Goal: Information Seeking & Learning: Learn about a topic

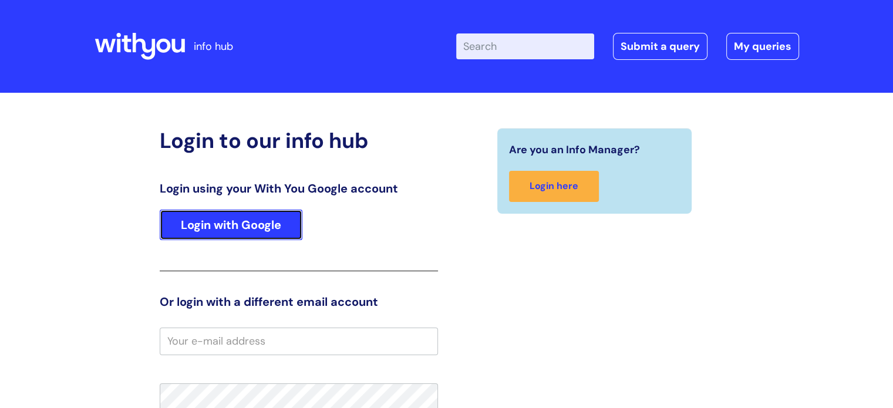
click at [224, 227] on link "Login with Google" at bounding box center [231, 225] width 143 height 31
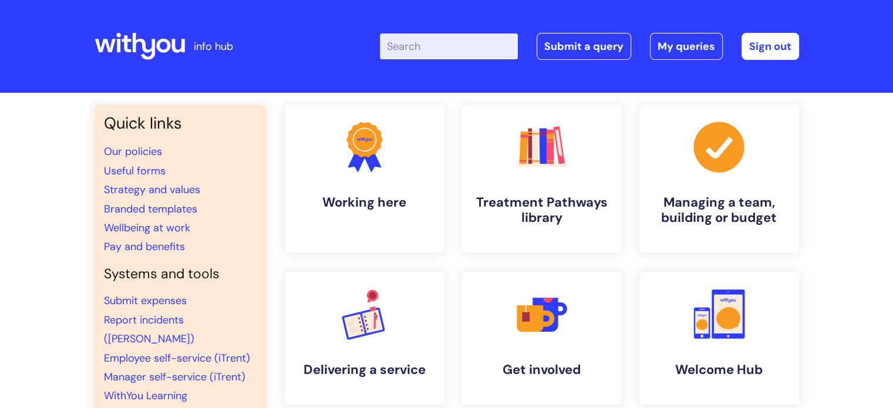
click at [423, 48] on input "Enter your search term here..." at bounding box center [449, 46] width 138 height 26
type input "eap"
click button "Search" at bounding box center [0, 0] width 0 height 0
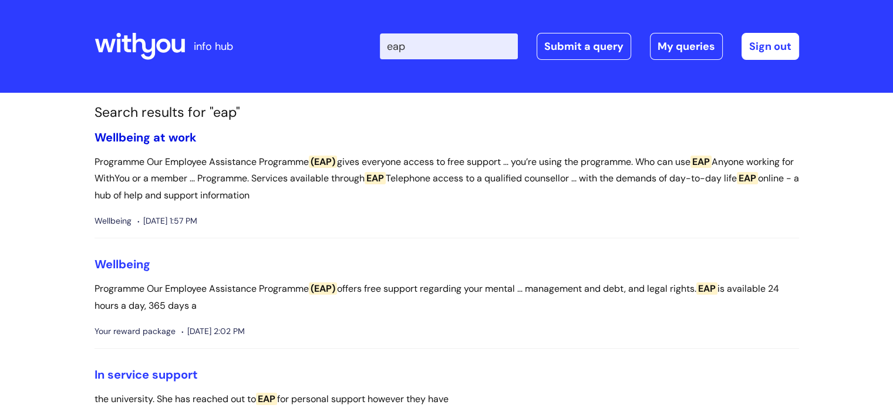
click at [162, 137] on link "Wellbeing at work" at bounding box center [146, 137] width 102 height 15
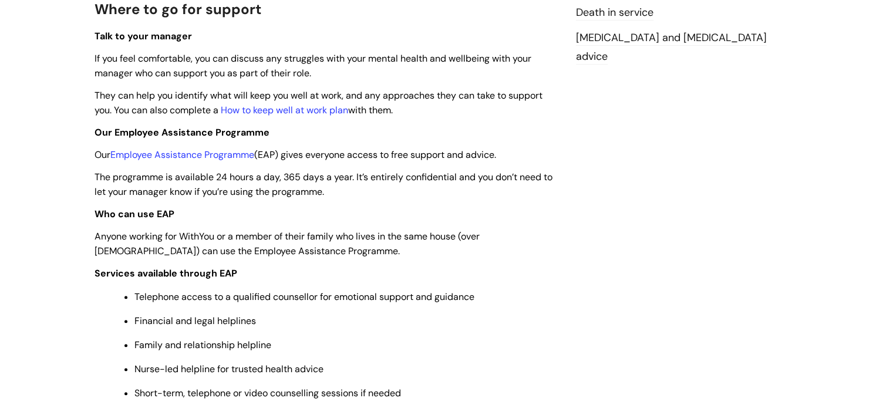
scroll to position [362, 0]
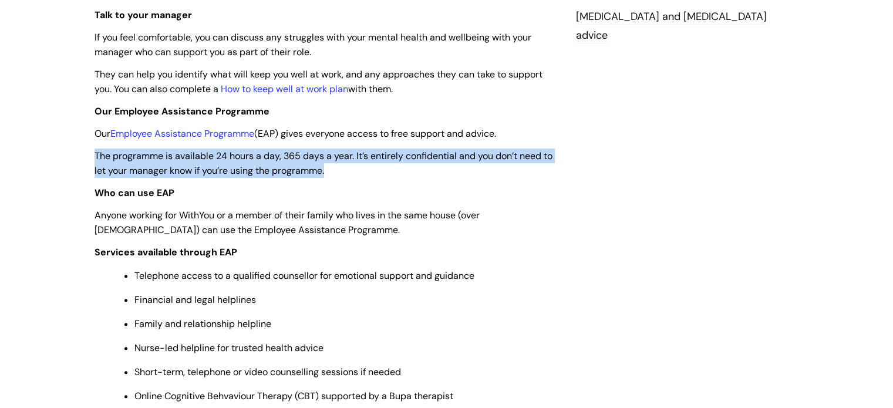
drag, startPoint x: 329, startPoint y: 174, endPoint x: 73, endPoint y: 153, distance: 257.5
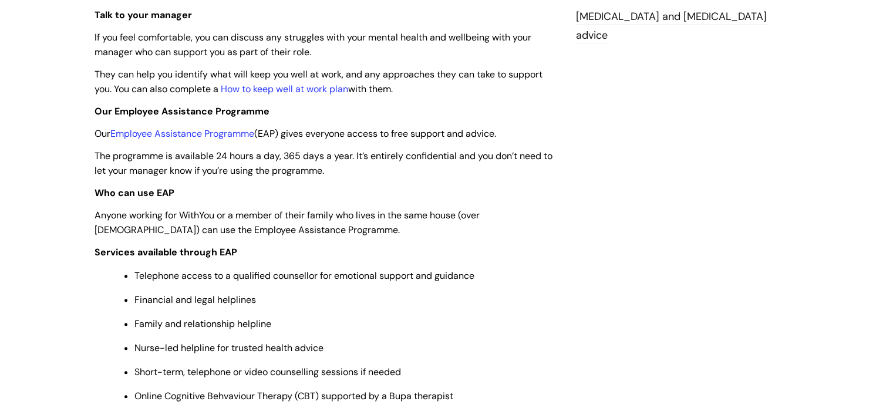
click at [348, 186] on p "Who can use EAP" at bounding box center [327, 193] width 464 height 15
drag, startPoint x: 454, startPoint y: 157, endPoint x: 183, endPoint y: 143, distance: 271.6
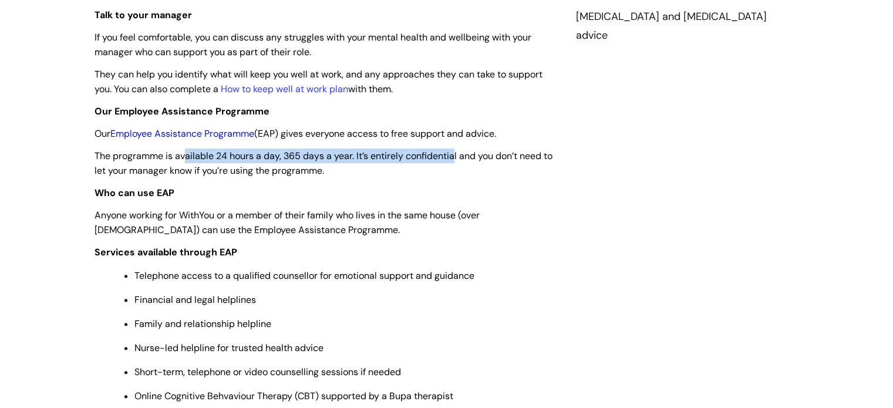
click at [187, 131] on link "Employee Assistance Programme" at bounding box center [182, 133] width 144 height 12
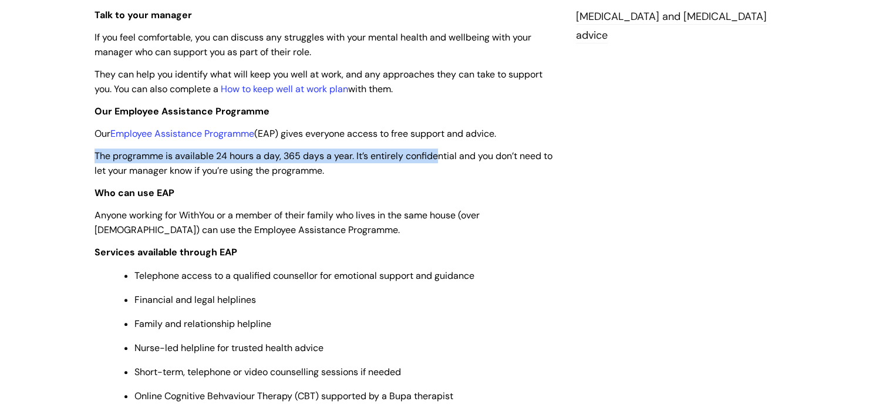
drag, startPoint x: 87, startPoint y: 154, endPoint x: 439, endPoint y: 154, distance: 351.7
drag, startPoint x: 531, startPoint y: 132, endPoint x: 288, endPoint y: 136, distance: 242.5
click at [288, 136] on p "Our Employee Assistance Programme (EAP) gives everyone access to free support a…" at bounding box center [327, 133] width 464 height 15
copy span "gives everyone access to free support and advice."
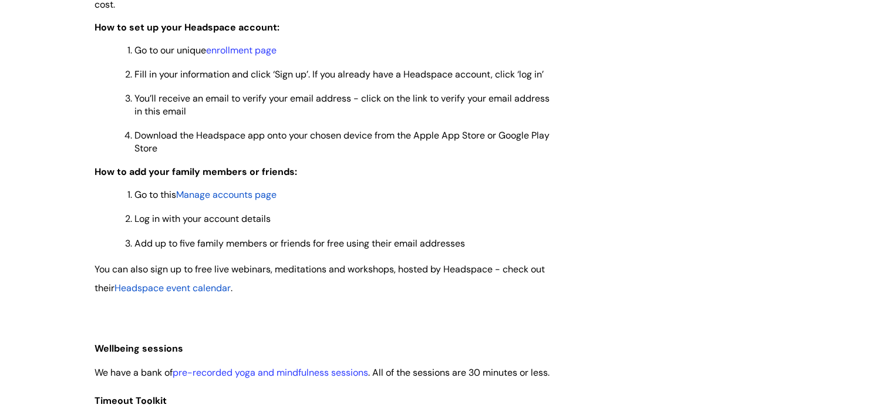
scroll to position [0, 0]
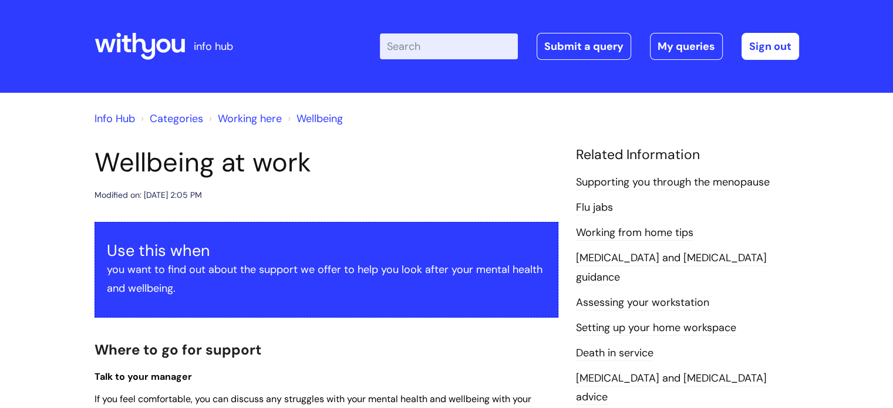
click at [424, 49] on input "Enter your search term here..." at bounding box center [449, 46] width 138 height 26
type input "stress"
click button "Search" at bounding box center [0, 0] width 0 height 0
